Goal: Information Seeking & Learning: Learn about a topic

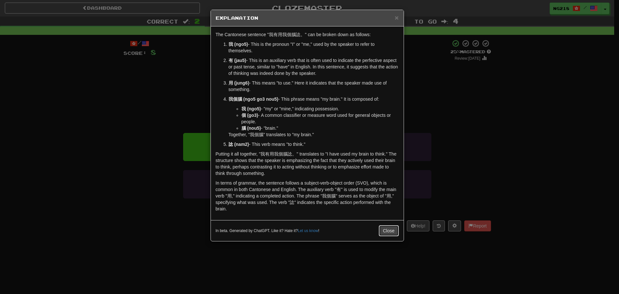
click at [387, 235] on button "Close" at bounding box center [389, 230] width 20 height 11
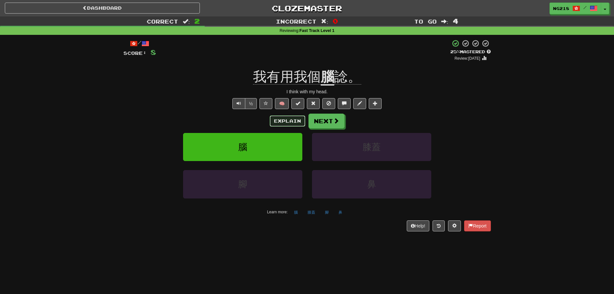
click at [285, 121] on button "Explain" at bounding box center [287, 120] width 35 height 11
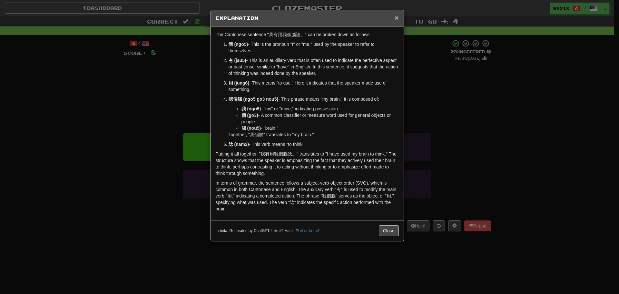
click at [398, 20] on span "×" at bounding box center [397, 17] width 4 height 7
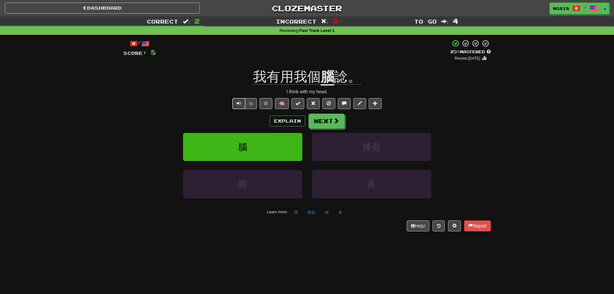
click at [240, 104] on span "Text-to-speech controls" at bounding box center [239, 103] width 5 height 5
click at [325, 79] on u "腦" at bounding box center [328, 77] width 14 height 16
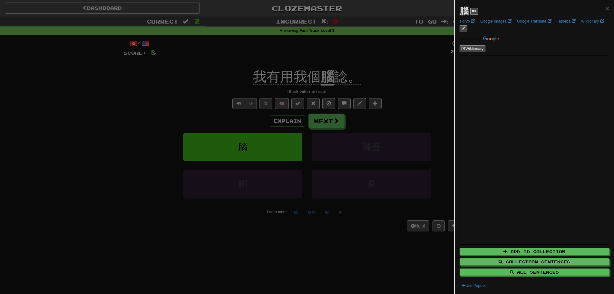
click at [409, 132] on div at bounding box center [307, 147] width 614 height 294
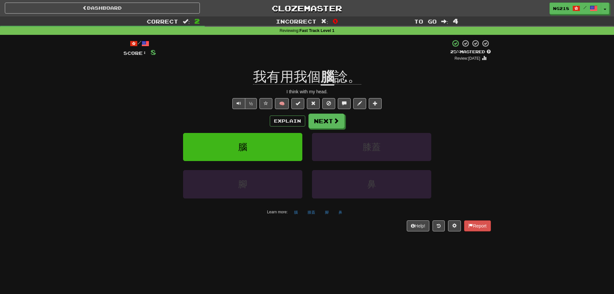
click at [344, 80] on span "諗。" at bounding box center [347, 76] width 27 height 15
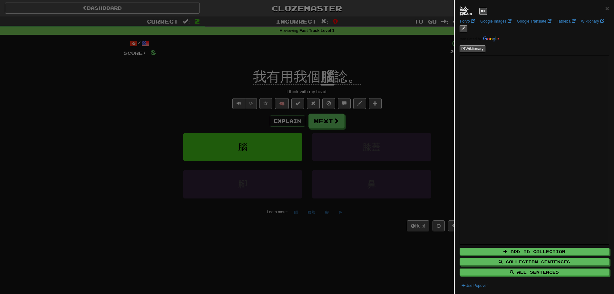
click at [395, 113] on div at bounding box center [307, 147] width 614 height 294
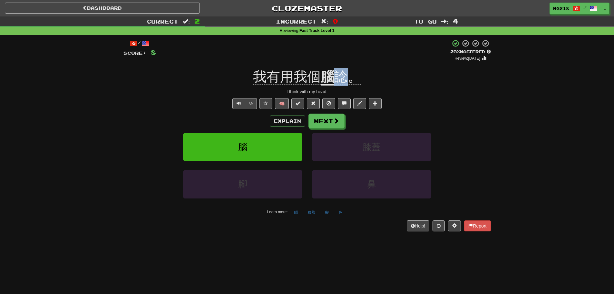
drag, startPoint x: 348, startPoint y: 80, endPoint x: 335, endPoint y: 80, distance: 12.3
click at [335, 80] on span "諗。" at bounding box center [347, 76] width 27 height 15
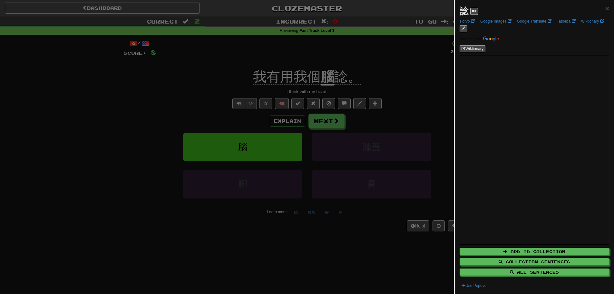
click at [429, 149] on div at bounding box center [307, 147] width 614 height 294
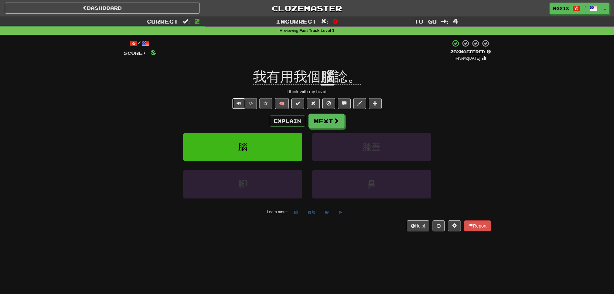
click at [235, 103] on button "Text-to-speech controls" at bounding box center [238, 103] width 13 height 11
click at [248, 103] on button "½" at bounding box center [251, 103] width 12 height 11
drag, startPoint x: 307, startPoint y: 76, endPoint x: 318, endPoint y: 75, distance: 11.0
click at [318, 75] on span "我有用我個" at bounding box center [287, 76] width 68 height 15
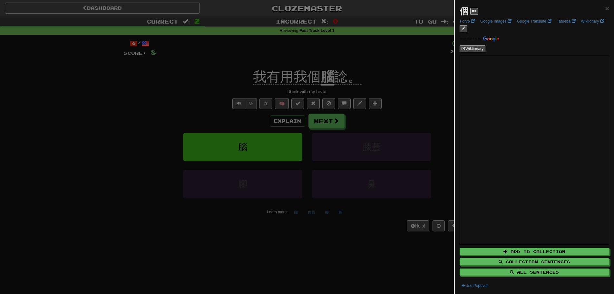
click at [434, 118] on div at bounding box center [307, 147] width 614 height 294
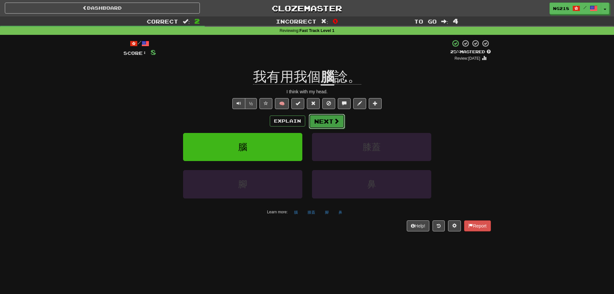
click at [337, 122] on span at bounding box center [337, 121] width 6 height 6
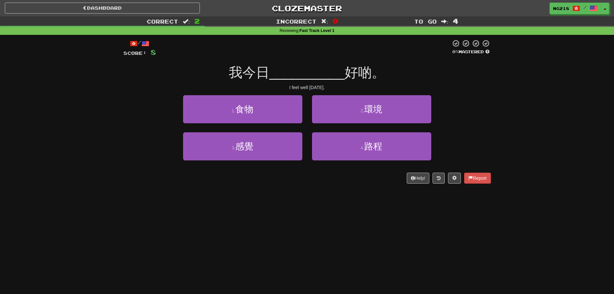
click at [213, 231] on div "Dashboard Clozemaster ng218 / Toggle Dropdown Dashboard Leaderboard Activity Fe…" at bounding box center [307, 147] width 614 height 294
drag, startPoint x: 218, startPoint y: 242, endPoint x: 195, endPoint y: 204, distance: 43.5
click at [218, 242] on div "Dashboard Clozemaster ng218 / Toggle Dropdown Dashboard Leaderboard Activity Fe…" at bounding box center [307, 147] width 614 height 294
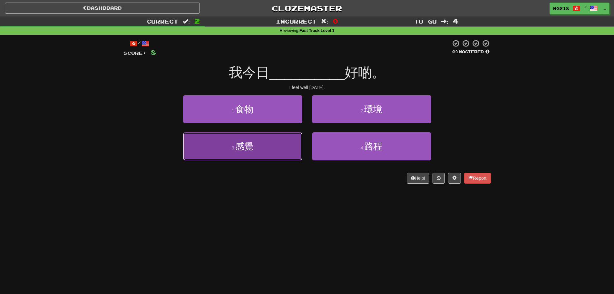
click at [266, 134] on button "3 . 感覺" at bounding box center [242, 146] width 119 height 28
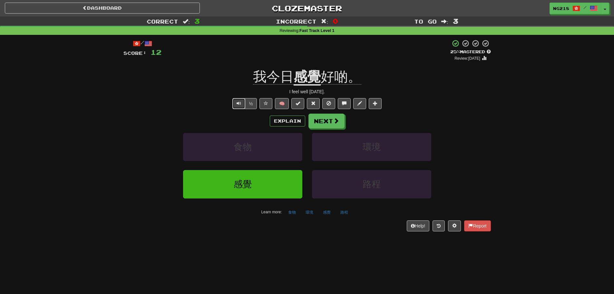
click at [239, 105] on span "Text-to-speech controls" at bounding box center [239, 103] width 5 height 5
